Goal: Task Accomplishment & Management: Manage account settings

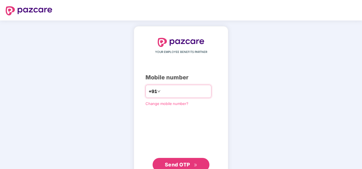
type input "**********"
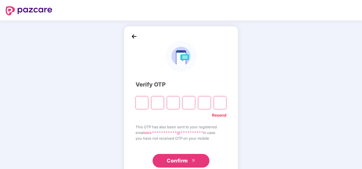
type input "*"
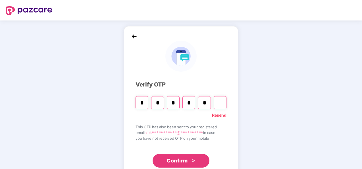
type input "*"
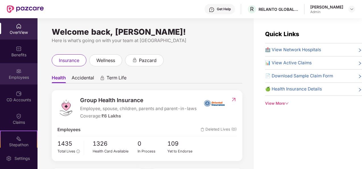
click at [16, 70] on img at bounding box center [19, 71] width 6 height 6
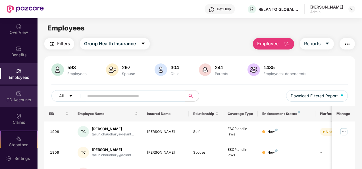
click at [26, 98] on div "CD Accounts" at bounding box center [18, 100] width 37 height 6
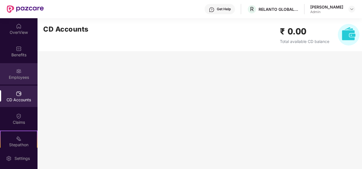
click at [16, 78] on div "Employees" at bounding box center [18, 77] width 37 height 6
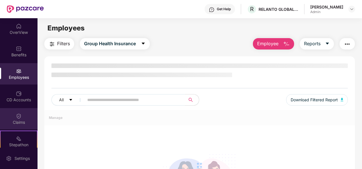
scroll to position [73, 0]
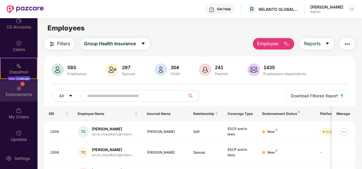
click at [16, 94] on div "Endorsements" at bounding box center [18, 94] width 37 height 6
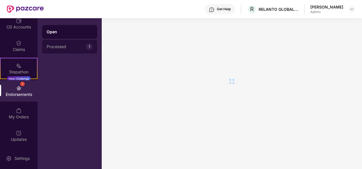
click at [56, 48] on div "Processed" at bounding box center [66, 46] width 39 height 5
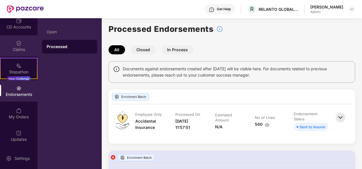
scroll to position [0, 0]
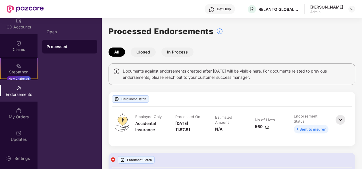
click at [12, 28] on div "CD Accounts" at bounding box center [18, 27] width 37 height 6
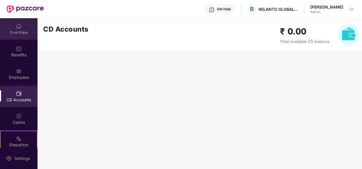
click at [9, 26] on div "OverView" at bounding box center [18, 28] width 37 height 21
